Goal: Task Accomplishment & Management: Use online tool/utility

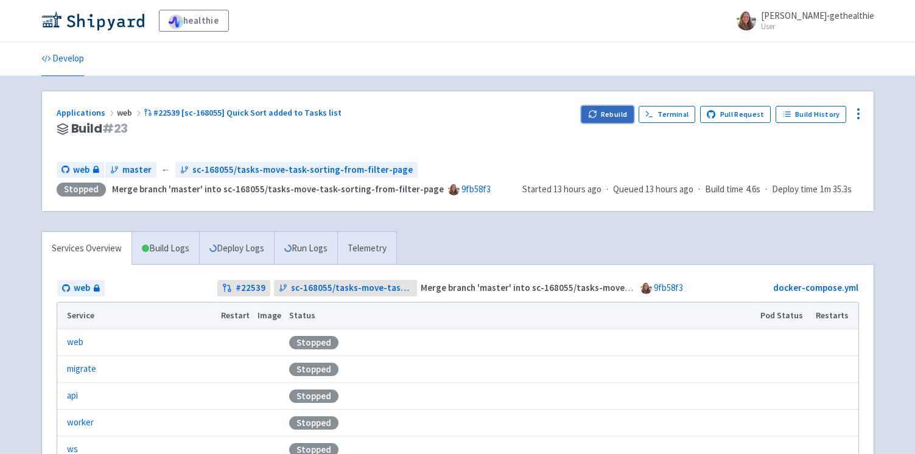
click at [609, 114] on button "Rebuild" at bounding box center [607, 114] width 52 height 17
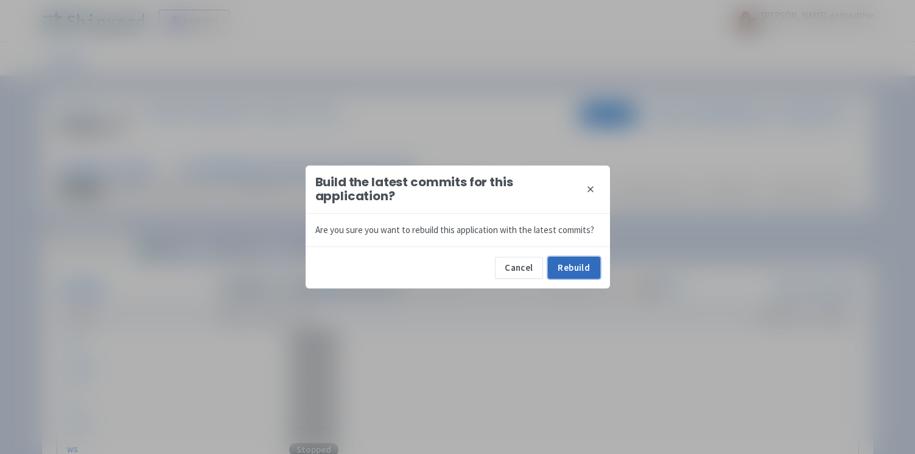
click at [578, 264] on button "Rebuild" at bounding box center [574, 268] width 52 height 22
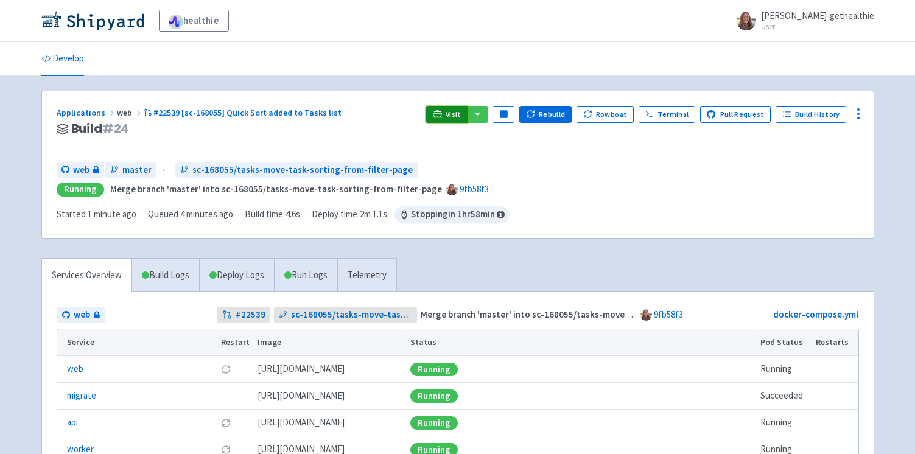
click at [461, 113] on span "Visit" at bounding box center [454, 115] width 16 height 10
